Goal: Transaction & Acquisition: Obtain resource

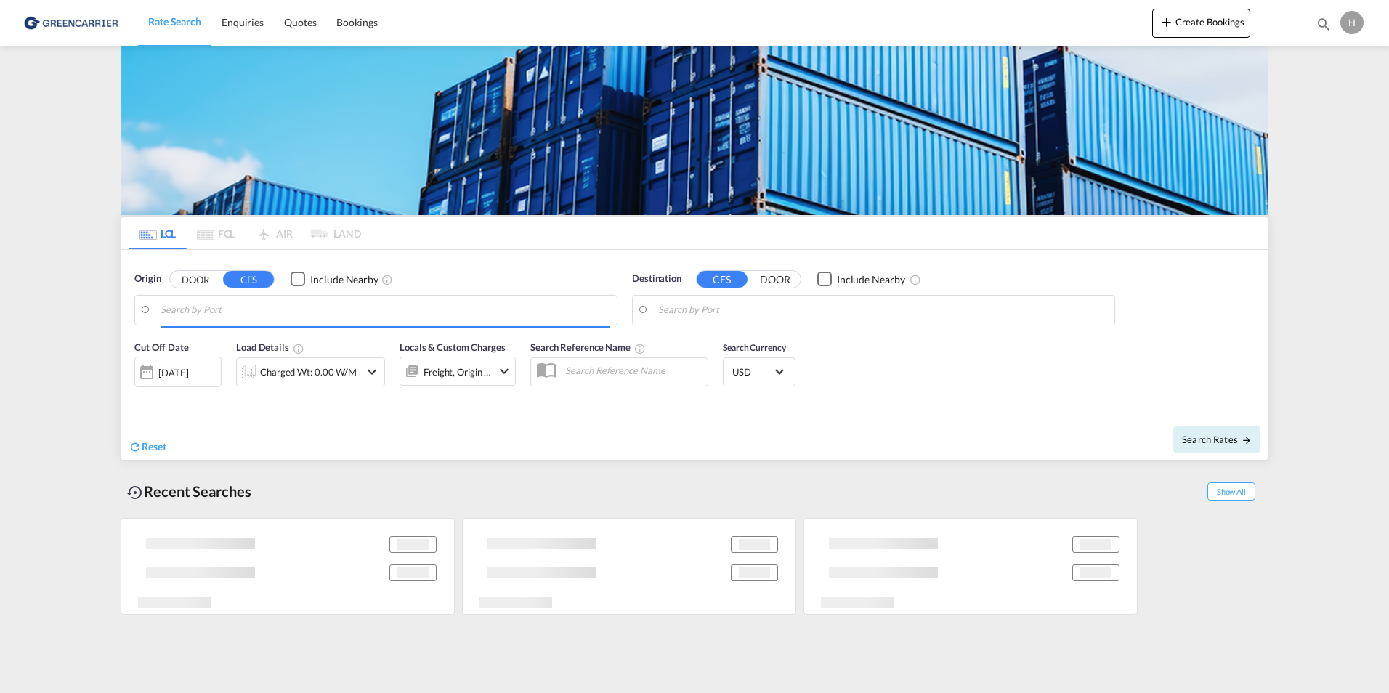
type input "[GEOGRAPHIC_DATA], NOOSL"
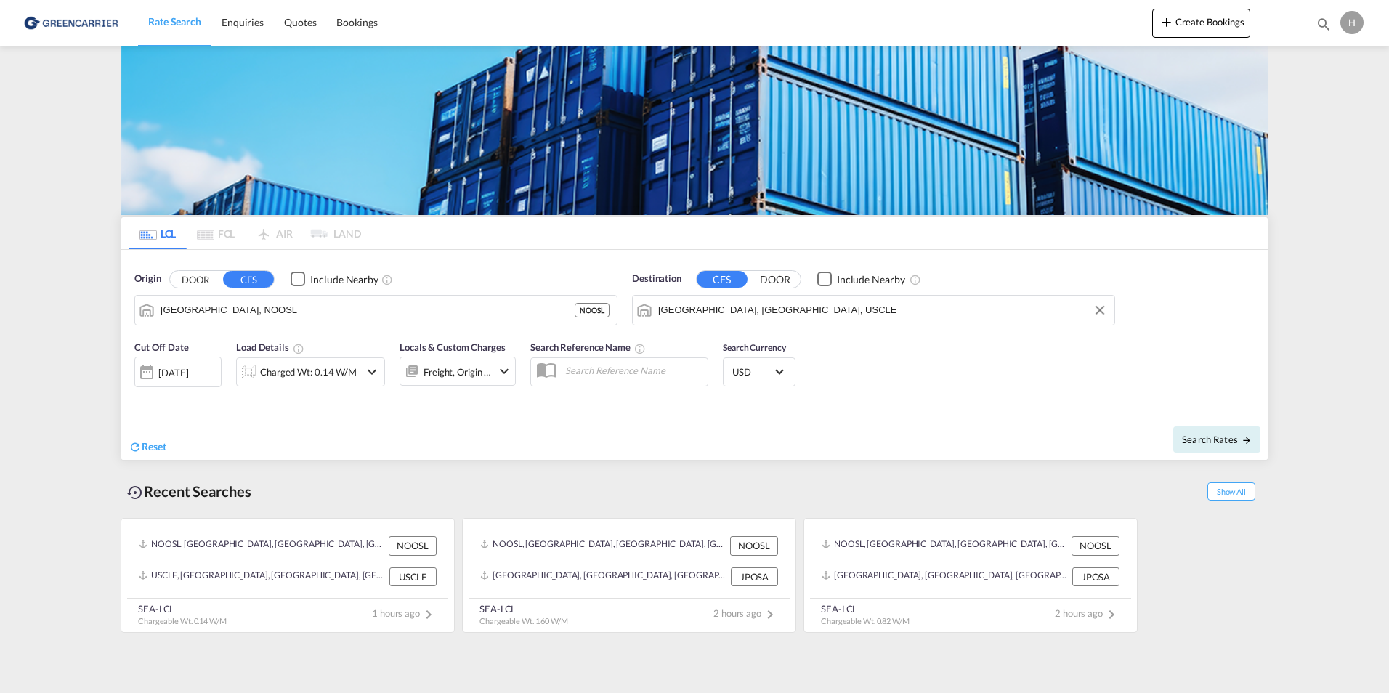
click at [745, 315] on input "[GEOGRAPHIC_DATA], [GEOGRAPHIC_DATA], USCLE" at bounding box center [882, 310] width 449 height 22
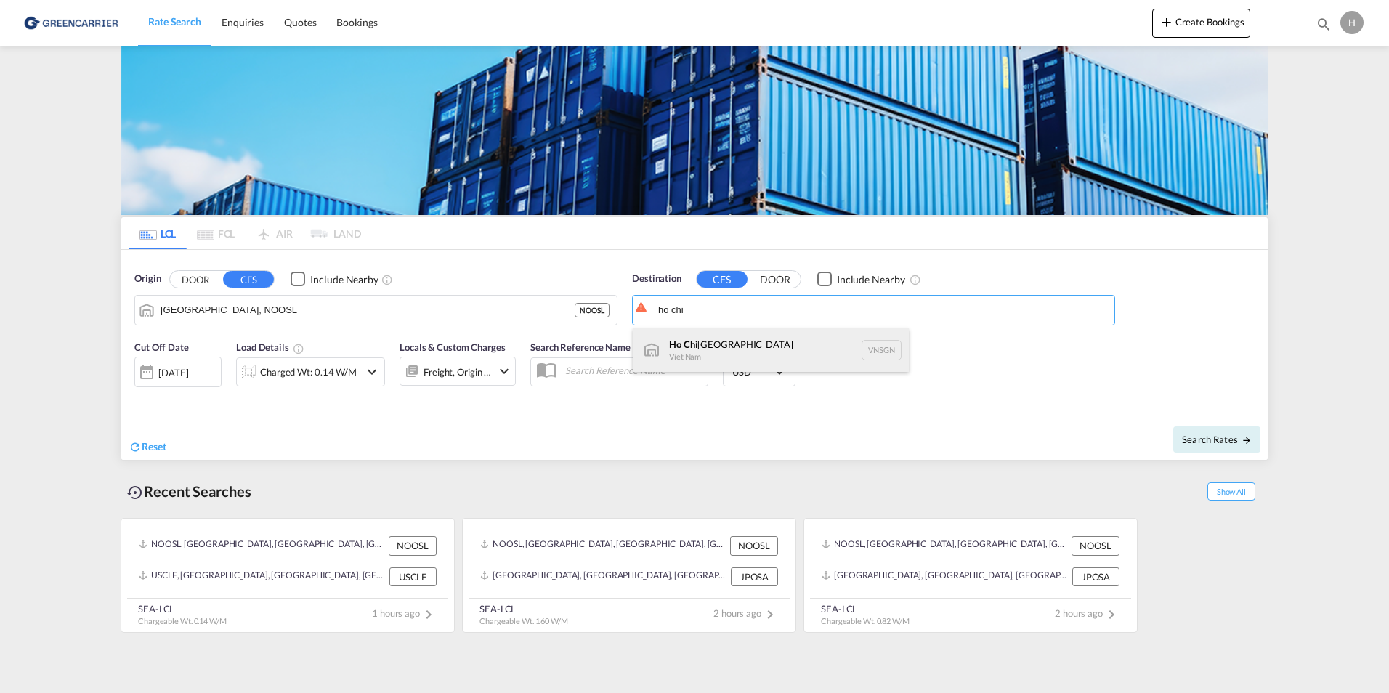
click at [732, 352] on div "[GEOGRAPHIC_DATA] [GEOGRAPHIC_DATA] VNSGN" at bounding box center [771, 350] width 276 height 44
type input "[GEOGRAPHIC_DATA], VNSGN"
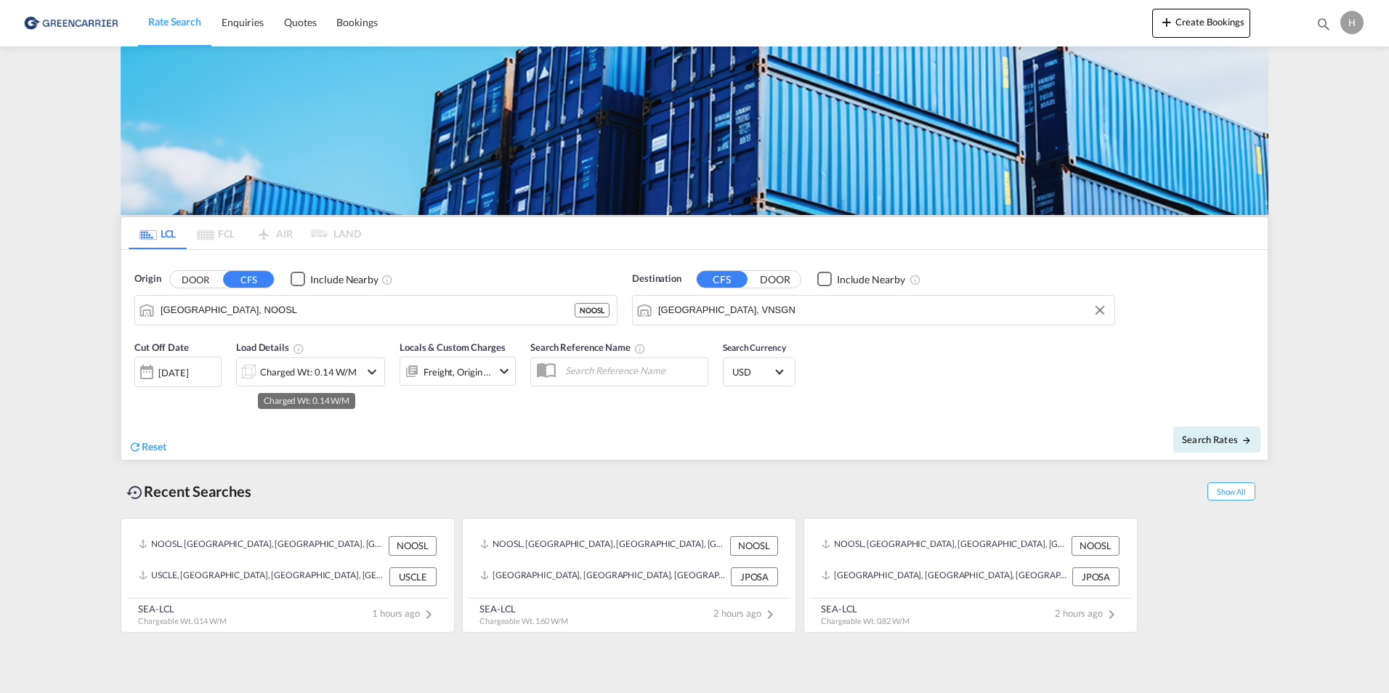
click at [272, 371] on div "Charged Wt: 0.14 W/M" at bounding box center [308, 372] width 97 height 20
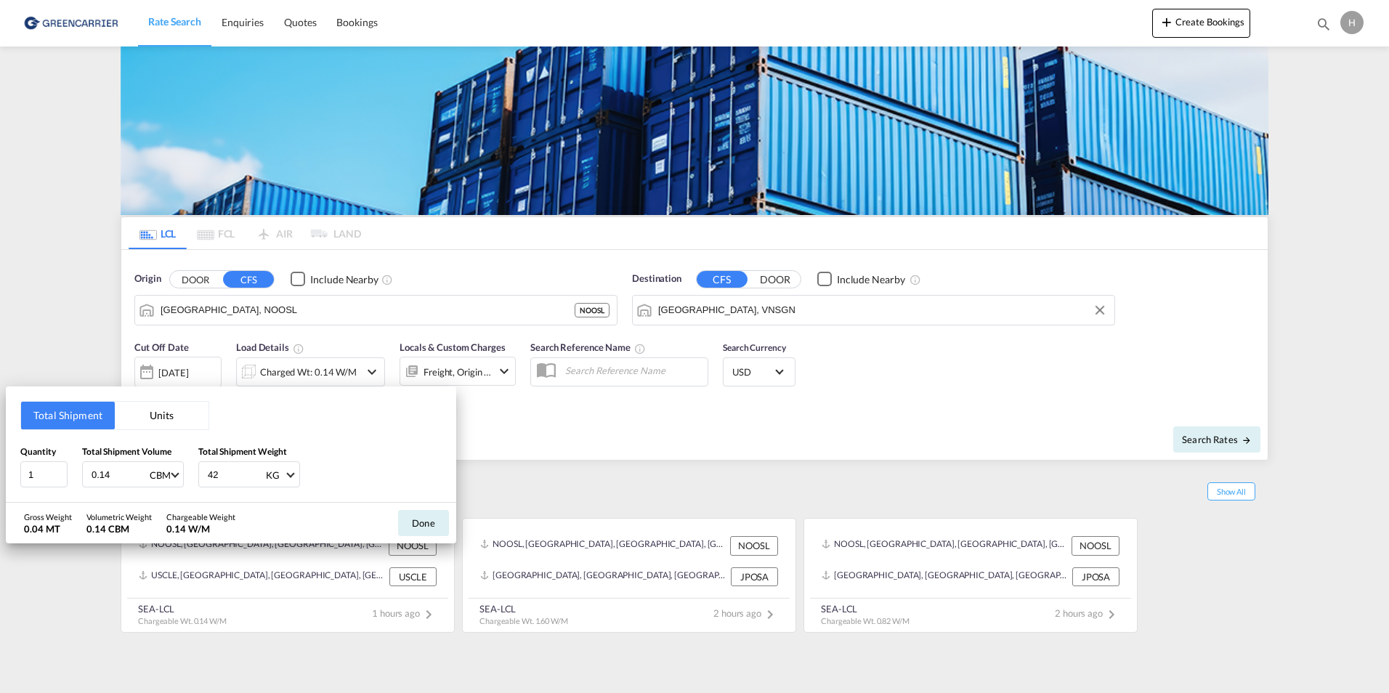
click at [110, 474] on input "0.14" at bounding box center [119, 474] width 58 height 25
type input "0"
type input "1.61"
type input "398"
click at [426, 530] on button "Done" at bounding box center [423, 523] width 51 height 26
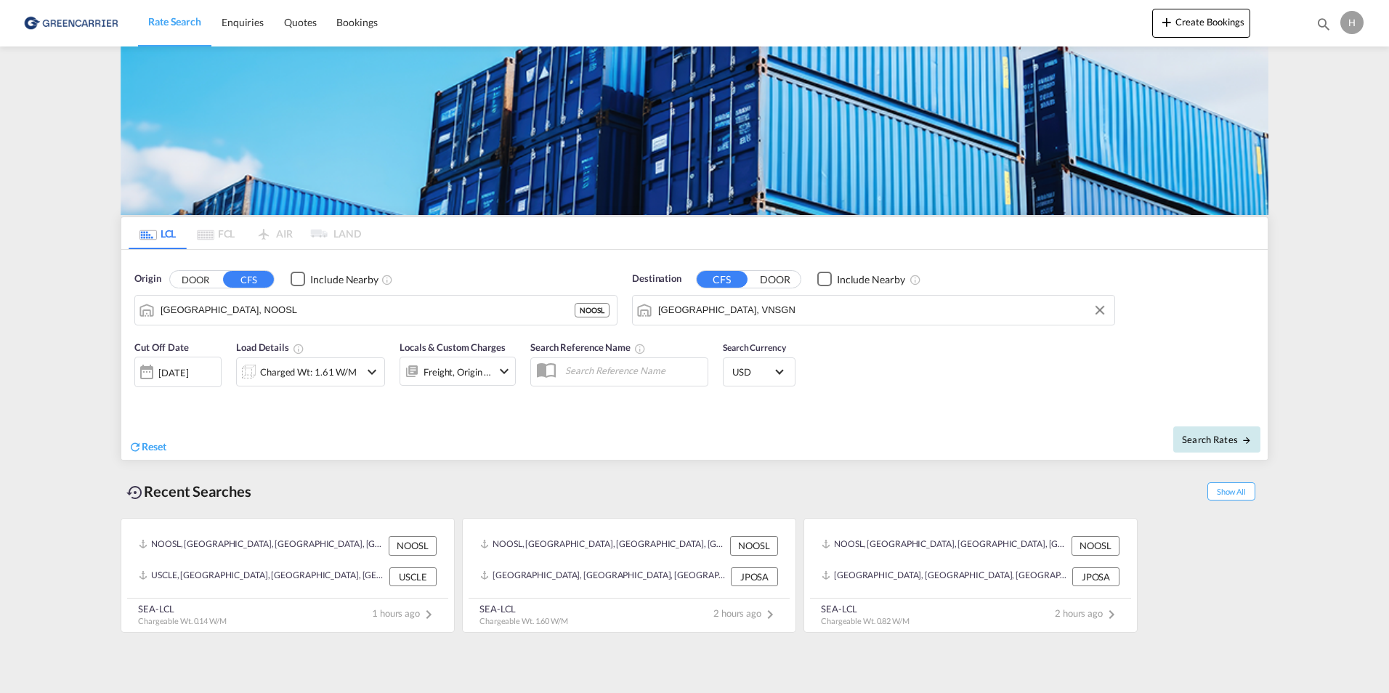
click at [1218, 434] on span "Search Rates" at bounding box center [1217, 440] width 70 height 12
type input "NOOSL to VNSGN / [DATE]"
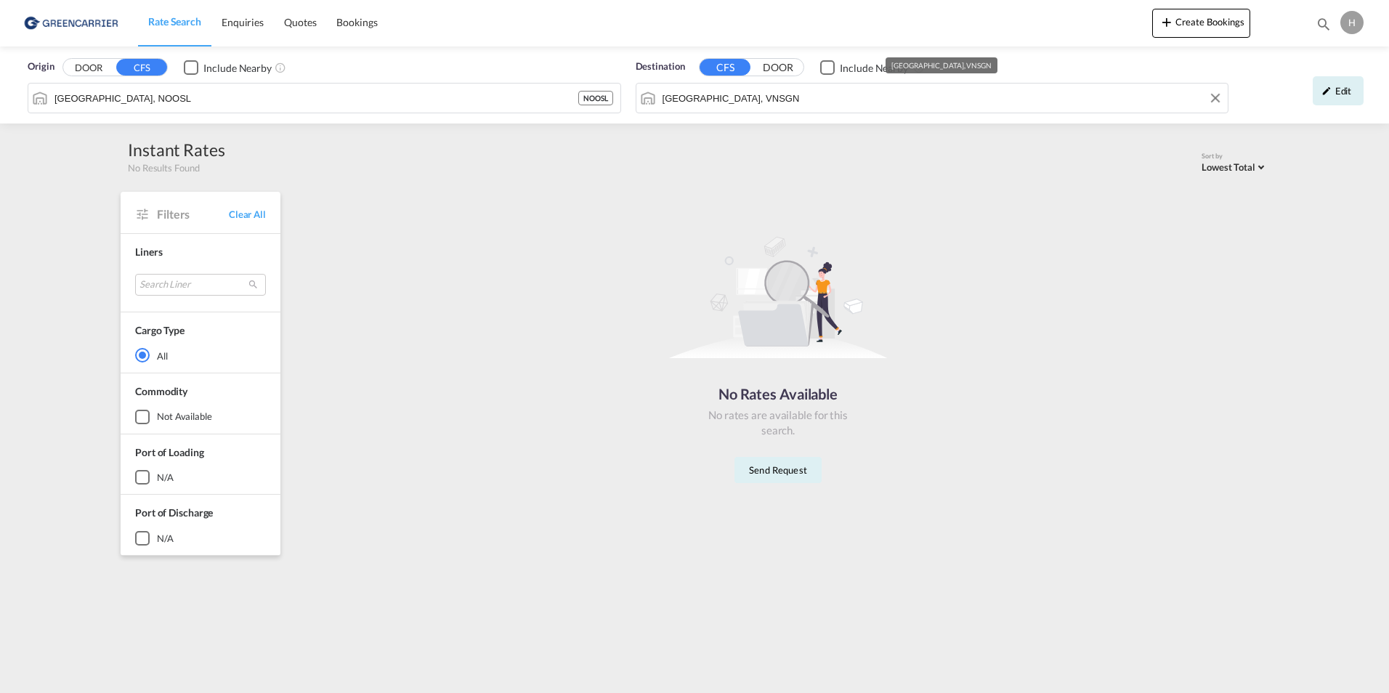
click at [883, 100] on div "Origin DOOR CFS Include Nearby [GEOGRAPHIC_DATA], NOOSL NOOSL Destination CFS D…" at bounding box center [694, 84] width 1389 height 77
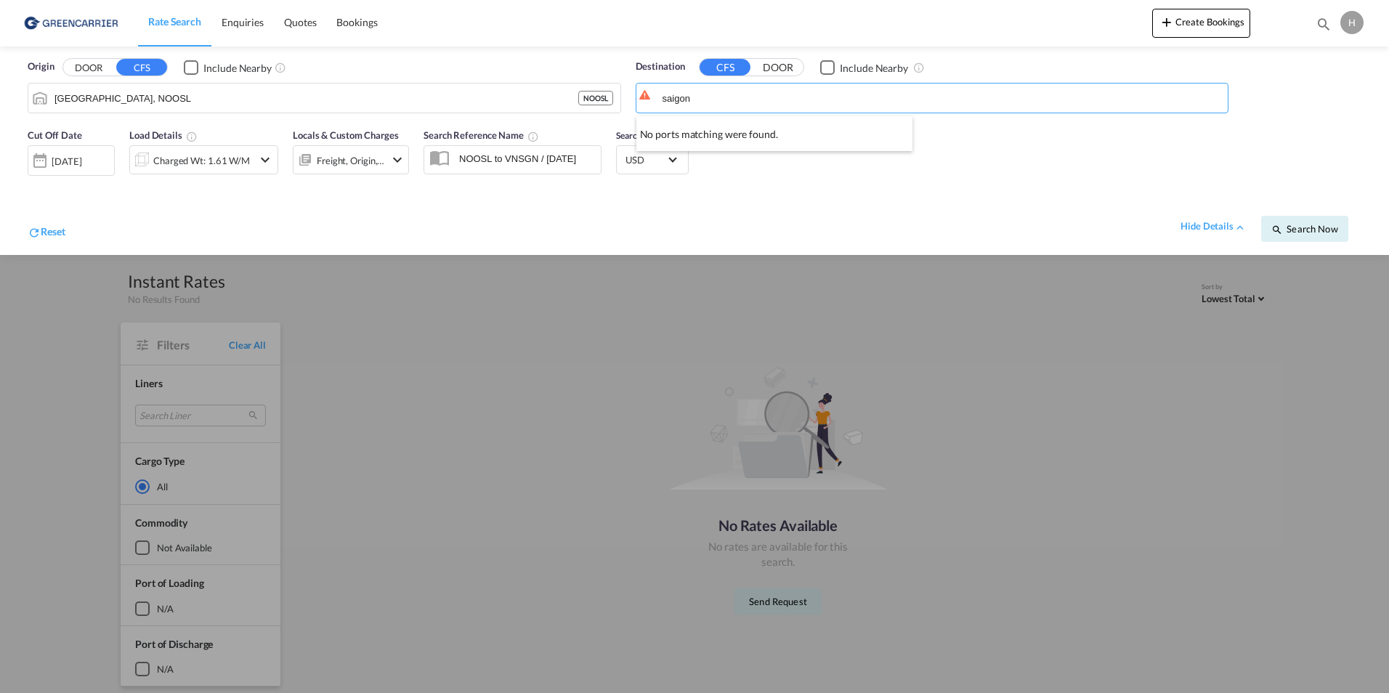
type input "saigon"
